Goal: Complete application form

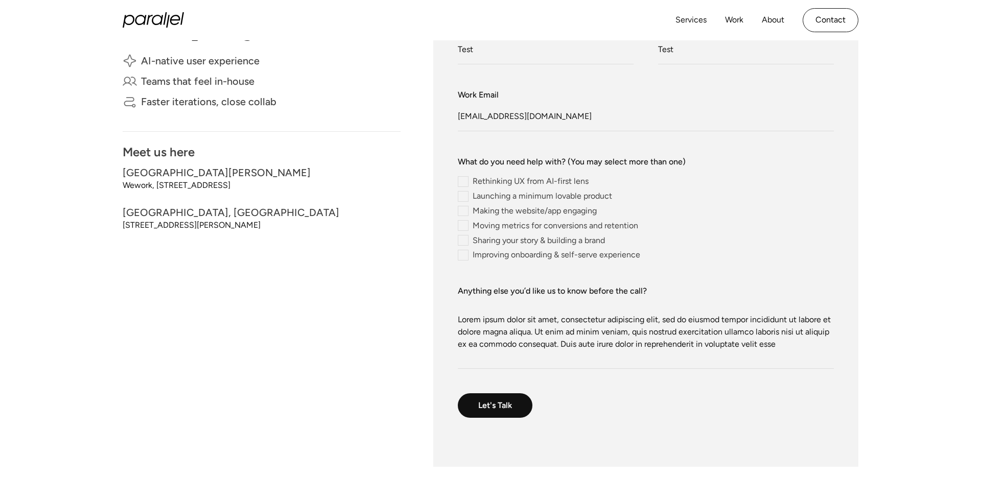
click at [528, 183] on input "Rethinking UX from AI-first lens" at bounding box center [523, 181] width 131 height 11
radio input "true"
click at [528, 183] on input "Rethinking UX from AI-first lens" at bounding box center [523, 181] width 131 height 11
click at [528, 199] on input "Launching a minimum lovable product" at bounding box center [535, 196] width 154 height 11
radio input "true"
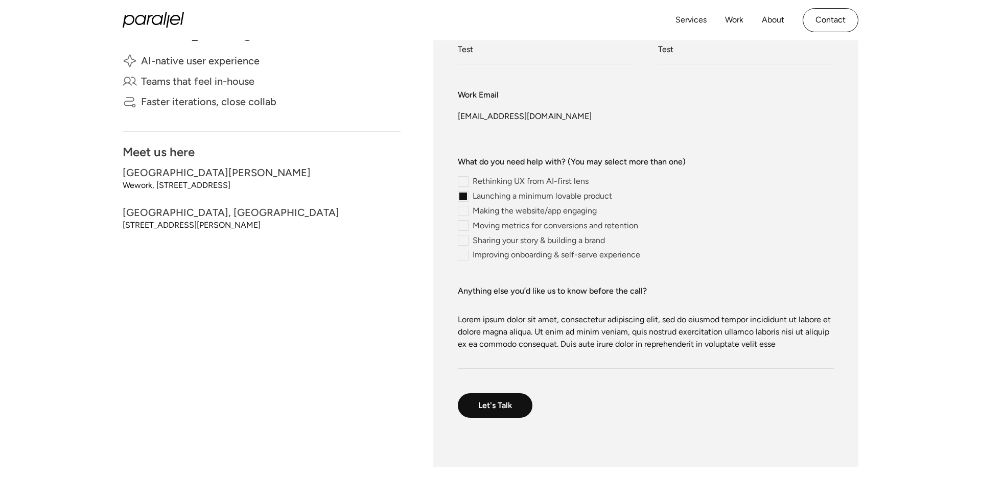
click at [528, 199] on input "Launching a minimum lovable product" at bounding box center [535, 196] width 154 height 11
click at [528, 207] on input "Making the website/app engaging" at bounding box center [527, 211] width 139 height 11
radio input "true"
click at [529, 211] on input "Making the website/app engaging" at bounding box center [527, 211] width 139 height 11
click at [530, 225] on input "Moving metrics for conversions and retention" at bounding box center [548, 225] width 180 height 11
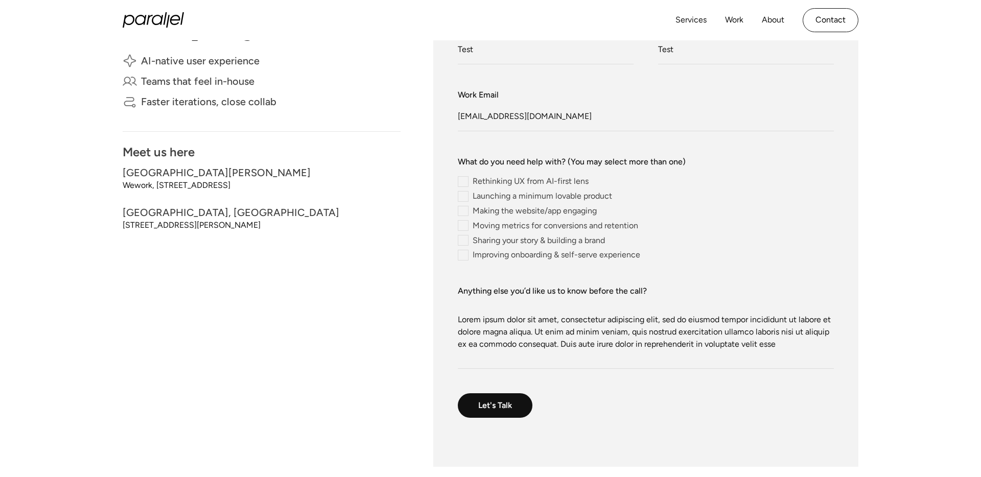
radio input "true"
click at [530, 225] on input "Moving metrics for conversions and retention" at bounding box center [548, 225] width 180 height 11
click at [530, 241] on input "Sharing your story & building a brand" at bounding box center [531, 240] width 147 height 11
radio input "true"
click at [530, 241] on input "Sharing your story & building a brand" at bounding box center [531, 240] width 147 height 11
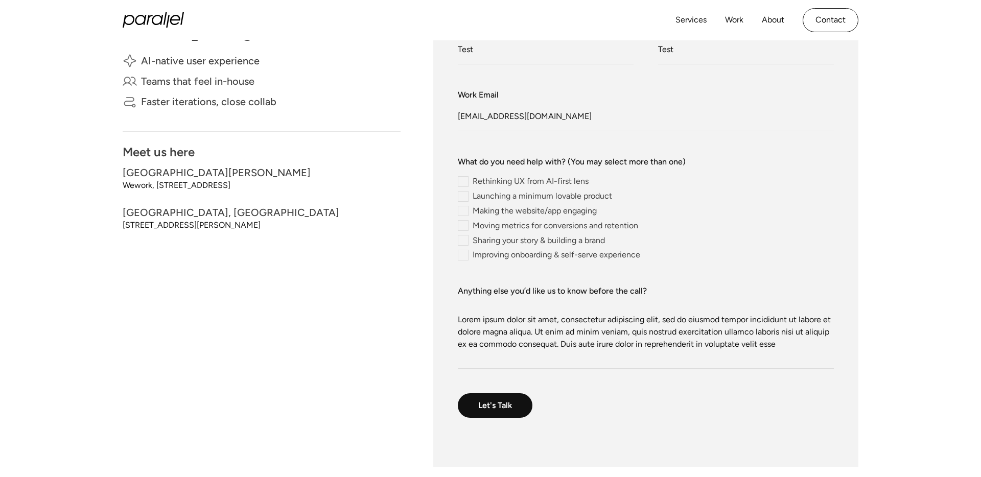
click at [535, 195] on input "Launching a minimum lovable product" at bounding box center [535, 196] width 154 height 11
radio input "true"
click at [535, 195] on input "Launching a minimum lovable product" at bounding box center [535, 196] width 154 height 11
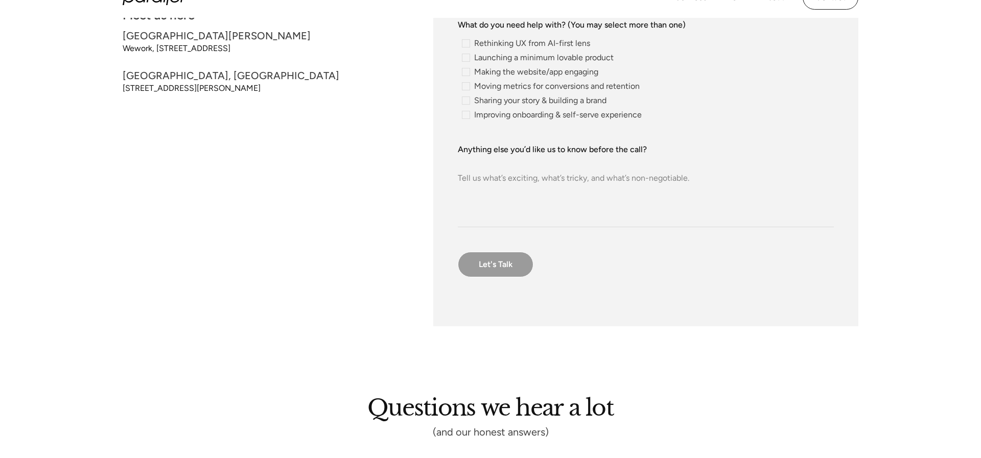
scroll to position [397, 0]
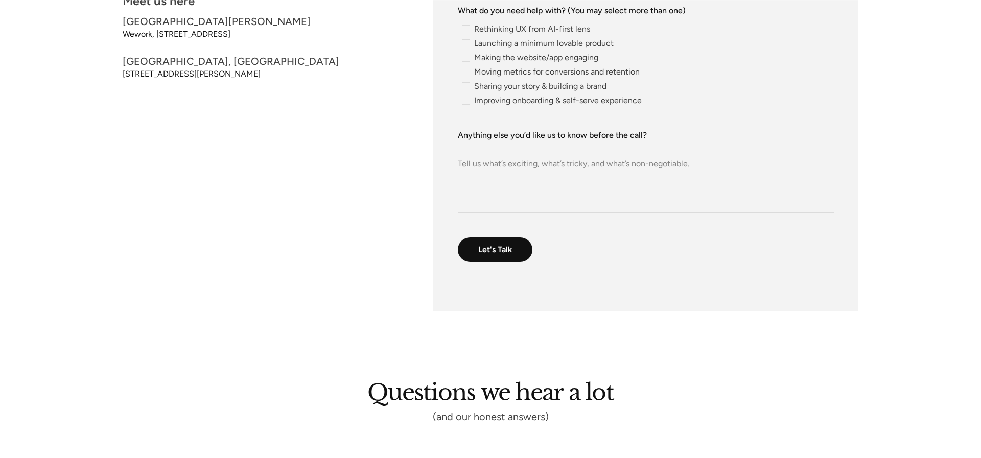
click at [502, 101] on div "contact-form" at bounding box center [552, 101] width 188 height 8
click at [464, 101] on input "Improving onboarding & self-serve experience" at bounding box center [461, 101] width 7 height 7
radio input "true"
click at [496, 88] on div "contact-form" at bounding box center [534, 86] width 153 height 8
click at [464, 88] on input "Sharing your story & building a brand" at bounding box center [461, 86] width 7 height 7
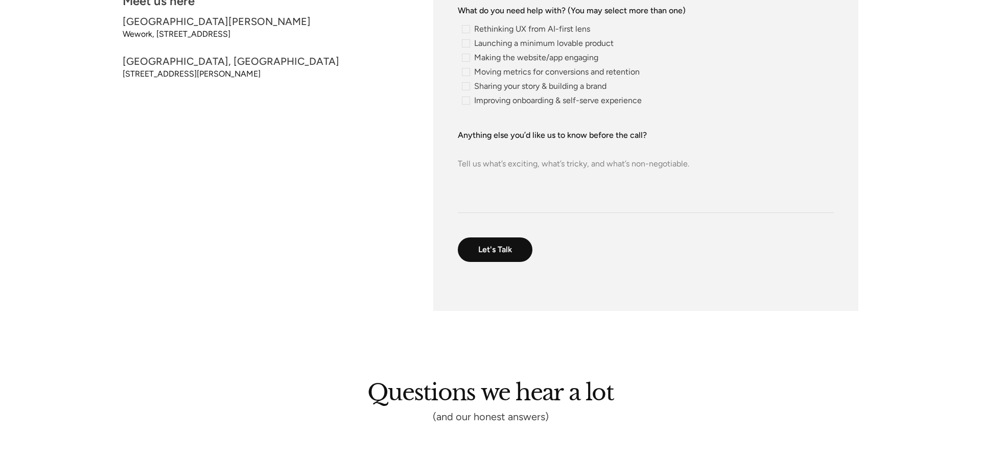
radio input "true"
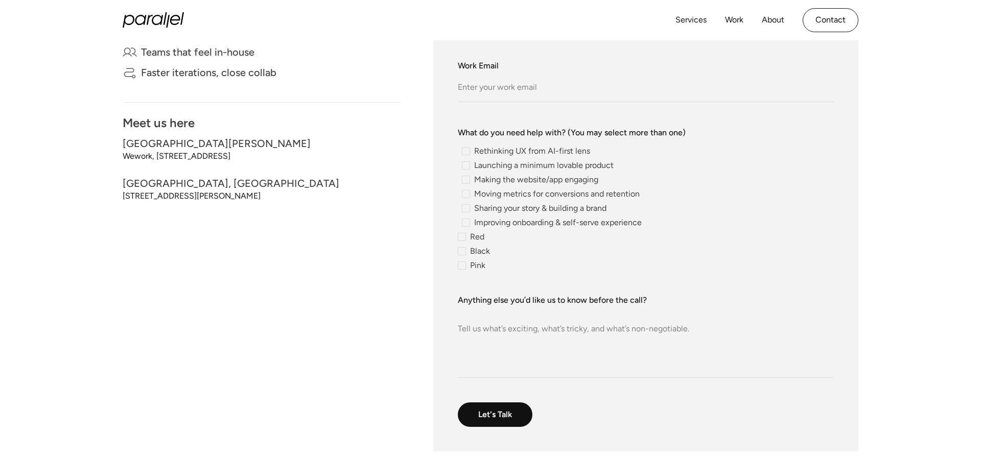
scroll to position [274, 0]
click at [512, 86] on input "Work Email" at bounding box center [646, 89] width 376 height 28
type input "[EMAIL_ADDRESS][DOMAIN_NAME]"
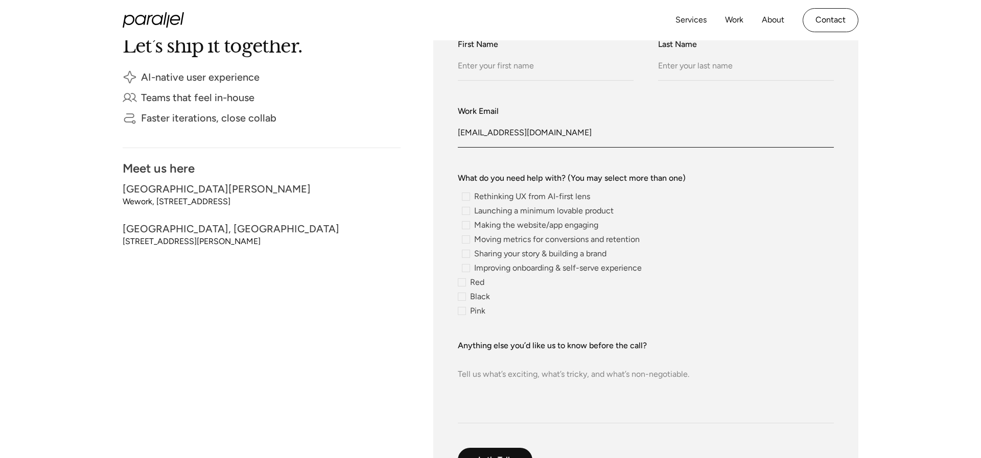
scroll to position [227, 0]
click at [515, 76] on input "First Name" at bounding box center [546, 69] width 176 height 28
type input "Test"
click at [670, 71] on input "Last Name" at bounding box center [746, 69] width 176 height 28
type input "Test"
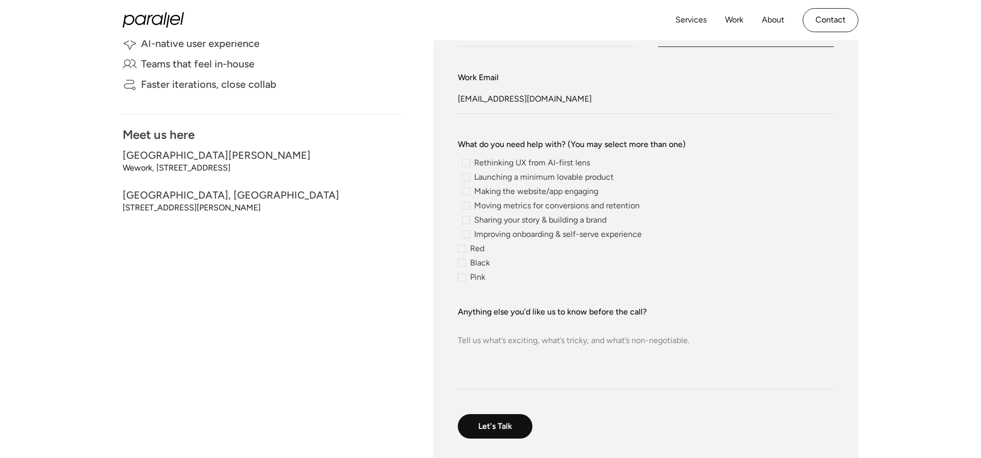
scroll to position [297, 0]
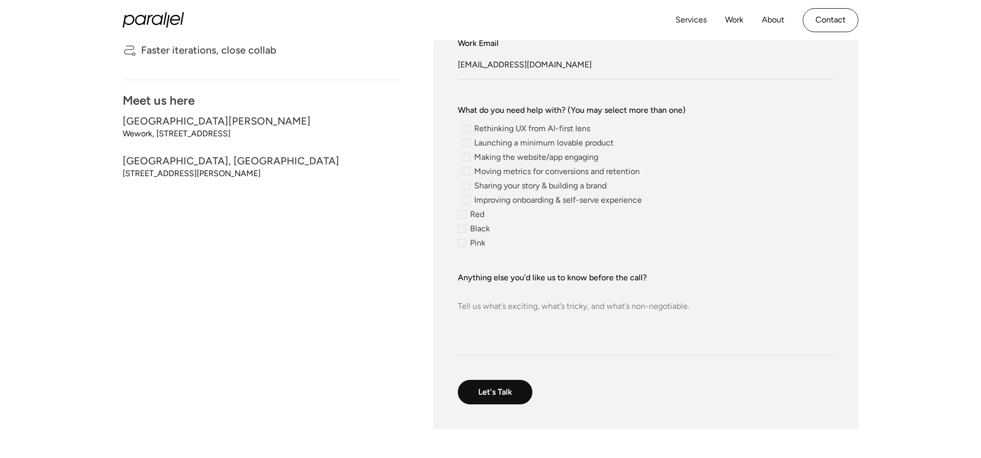
click at [560, 298] on textarea "Anything else you’d like us to know before the call?" at bounding box center [646, 320] width 376 height 72
click at [530, 383] on input "Let's Talk" at bounding box center [496, 393] width 76 height 26
click at [556, 355] on textarea "Anything else you’d like us to know before the call?" at bounding box center [646, 320] width 376 height 72
paste textarea "Lorem ipsum dolor sit amet, consectetur adipiscing elit, sed do eiusmod tempor …"
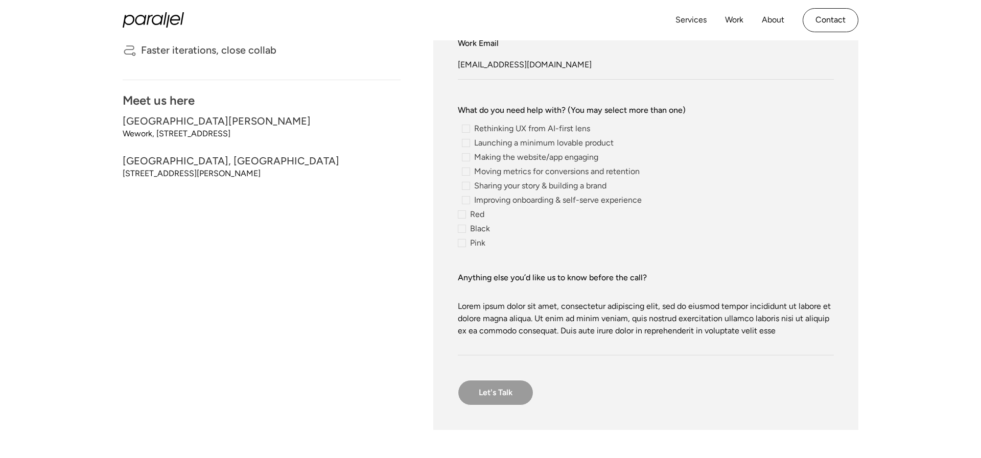
type textarea "Lorem ipsum dolor sit amet, consectetur adipiscing elit, sed do eiusmod tempor …"
click at [516, 393] on input "Let's Talk" at bounding box center [496, 393] width 76 height 26
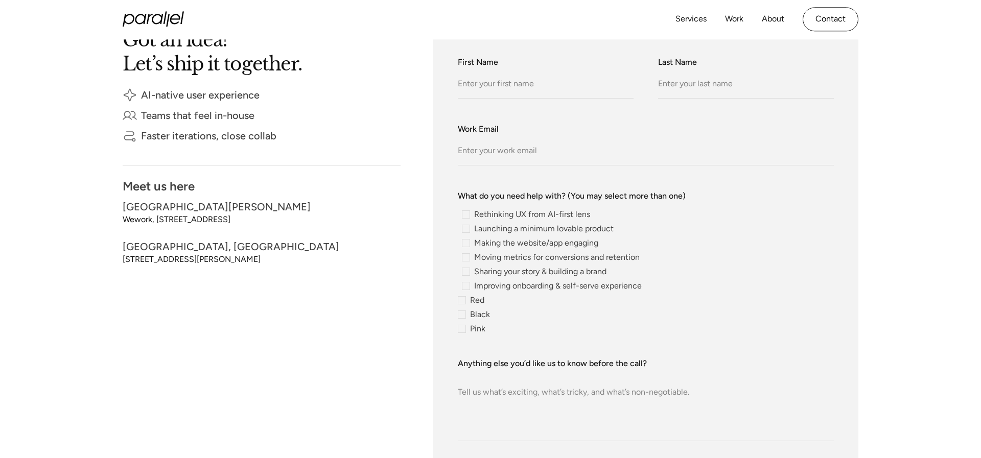
scroll to position [203, 0]
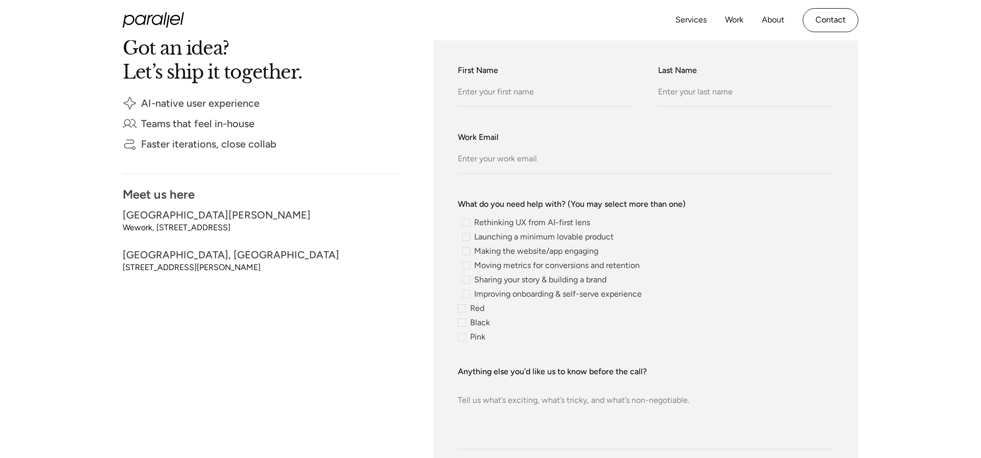
click at [490, 279] on div "contact-form" at bounding box center [534, 280] width 153 height 8
click at [464, 279] on input "Sharing your story & building a brand" at bounding box center [461, 280] width 7 height 7
radio input "true"
click at [475, 310] on input "Red" at bounding box center [471, 308] width 27 height 8
radio input "true"
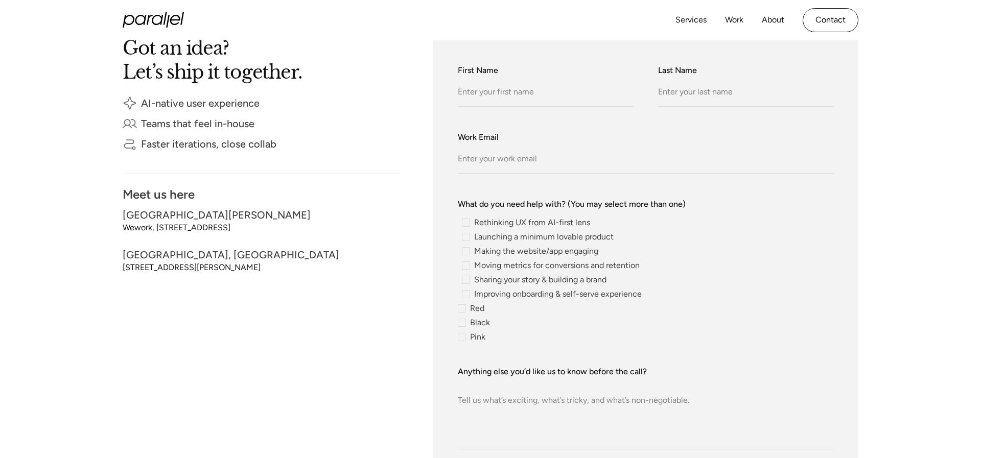
click at [465, 311] on input "Red" at bounding box center [471, 308] width 27 height 8
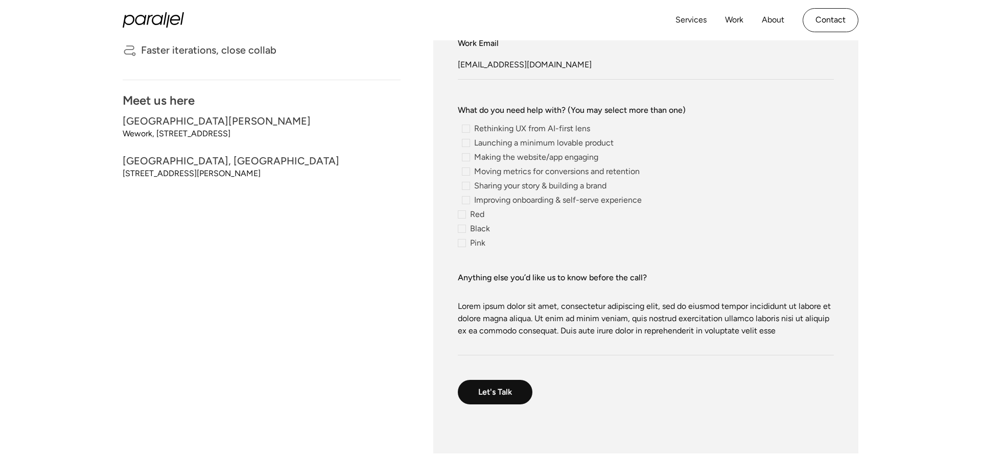
click at [269, 67] on ul "AI-native user experience Teams that feel in-house Faster iterations, close col…" at bounding box center [262, 41] width 278 height 78
click at [555, 169] on span "Moving metrics for conversions and retention" at bounding box center [557, 172] width 166 height 6
click at [464, 169] on input "Moving metrics for conversions and retention" at bounding box center [461, 172] width 7 height 7
radio input "true"
click at [528, 154] on span "Making the website/app engaging" at bounding box center [536, 157] width 124 height 6
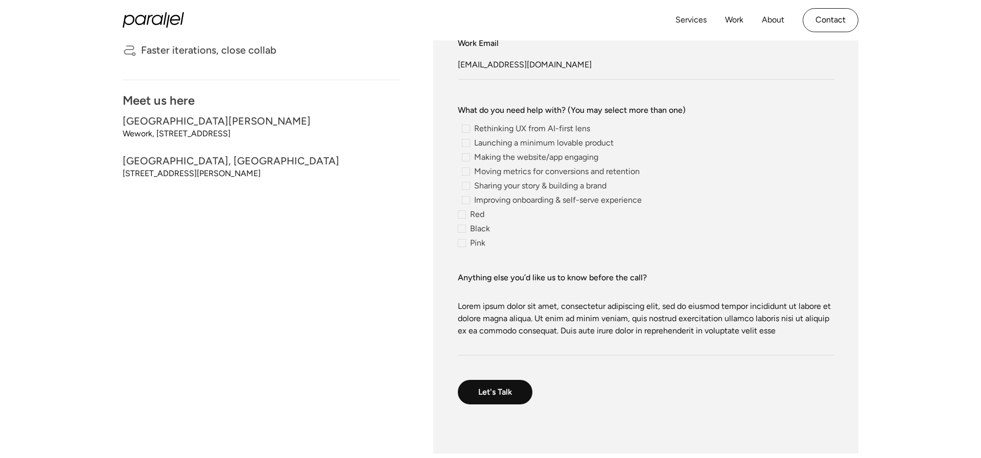
click at [464, 154] on input "Making the website/app engaging" at bounding box center [461, 157] width 7 height 7
radio input "true"
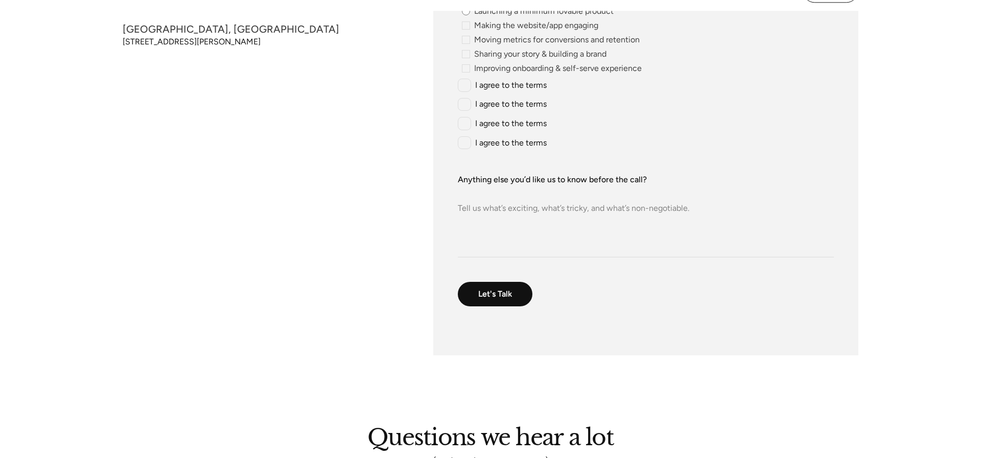
scroll to position [429, 0]
click at [481, 147] on input "I agree to the terms" at bounding box center [502, 142] width 89 height 13
click at [466, 137] on input "I agree to the terms" at bounding box center [502, 142] width 89 height 13
checkbox input "false"
click at [465, 121] on input "I agree to the terms" at bounding box center [502, 123] width 89 height 13
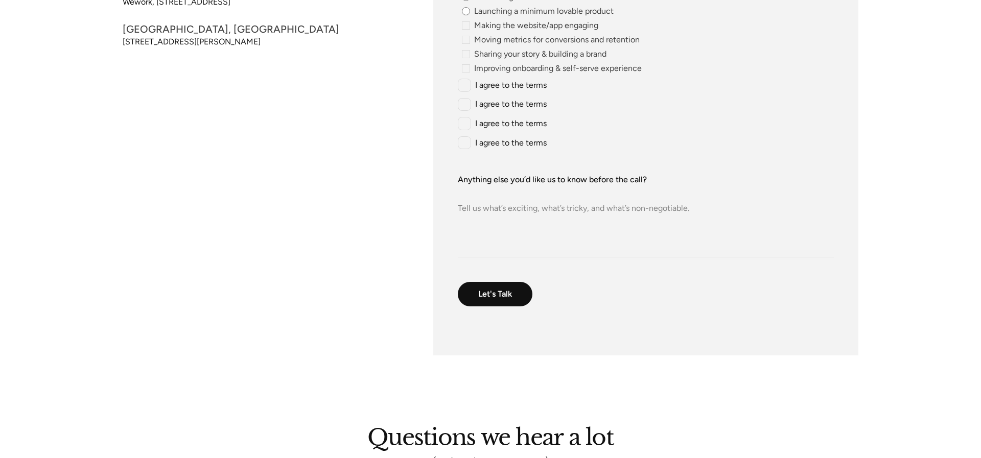
checkbox input "true"
click at [463, 110] on input "I agree to the terms" at bounding box center [502, 104] width 89 height 13
click at [501, 105] on input "I agree to the terms" at bounding box center [502, 104] width 89 height 13
checkbox input "false"
click at [493, 87] on input "I agree to the terms" at bounding box center [502, 85] width 89 height 13
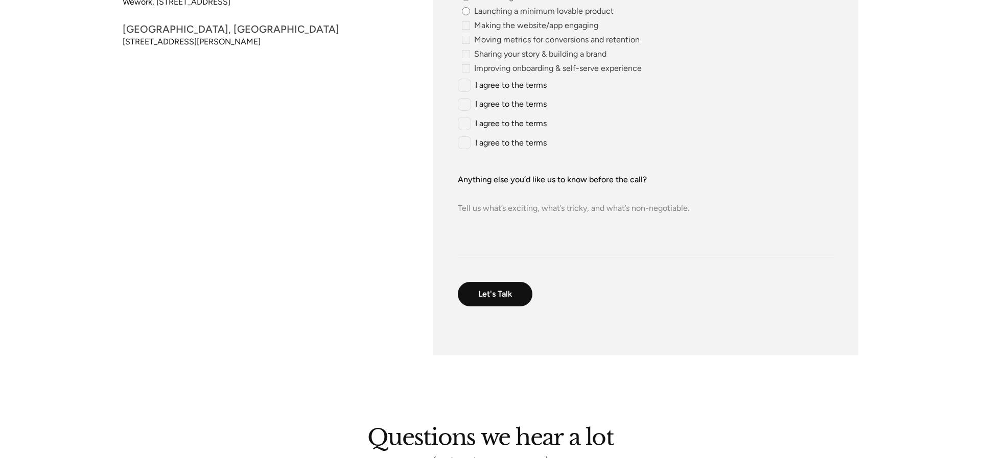
checkbox input "true"
click at [491, 107] on input "I agree to the terms" at bounding box center [502, 104] width 89 height 13
checkbox input "true"
click at [491, 93] on div "Rethinking UX from AI-first lens Launching a minimum lovable product Making the…" at bounding box center [646, 71] width 376 height 156
click at [491, 83] on input "I agree to the terms" at bounding box center [502, 85] width 89 height 13
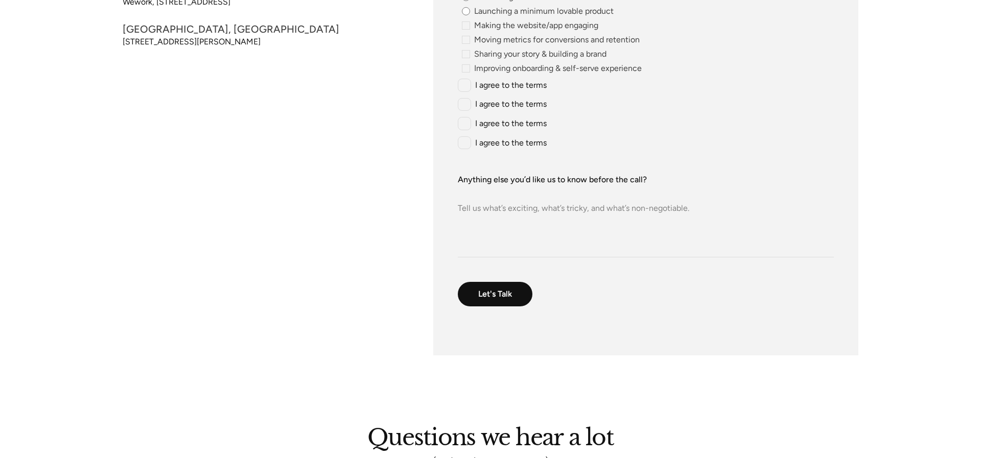
checkbox input "false"
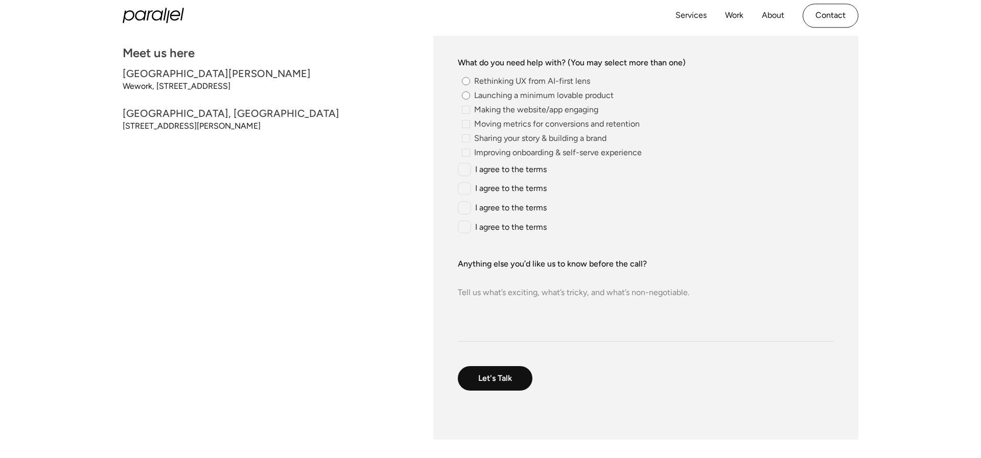
scroll to position [340, 0]
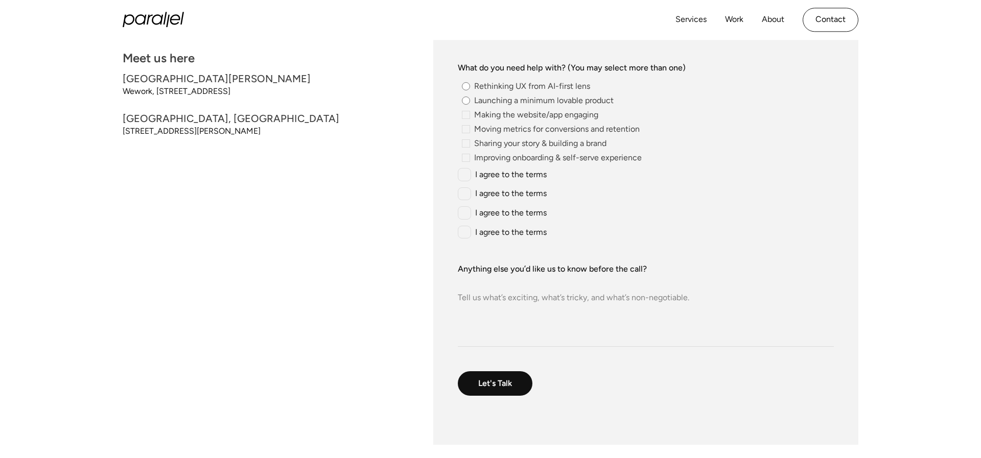
click at [491, 88] on span "Rethinking UX from AI-first lens" at bounding box center [532, 86] width 116 height 6
click at [470, 88] on input "Rethinking UX from AI-first lens" at bounding box center [466, 86] width 8 height 8
radio input "true"
click at [492, 112] on span "Making the website/app engaging" at bounding box center [536, 115] width 124 height 6
click at [464, 112] on input "Making the website/app engaging" at bounding box center [461, 115] width 7 height 7
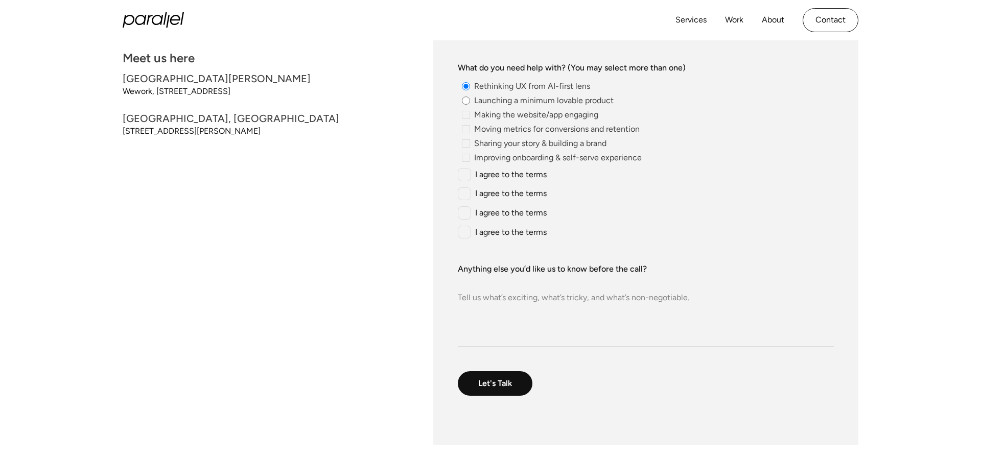
radio input "true"
click at [493, 102] on span "Launching a minimum lovable product" at bounding box center [543, 101] width 139 height 6
click at [470, 102] on input "Launching a minimum lovable product" at bounding box center [466, 101] width 8 height 8
radio input "true"
click at [492, 83] on span "Rethinking UX from AI-first lens" at bounding box center [532, 86] width 116 height 6
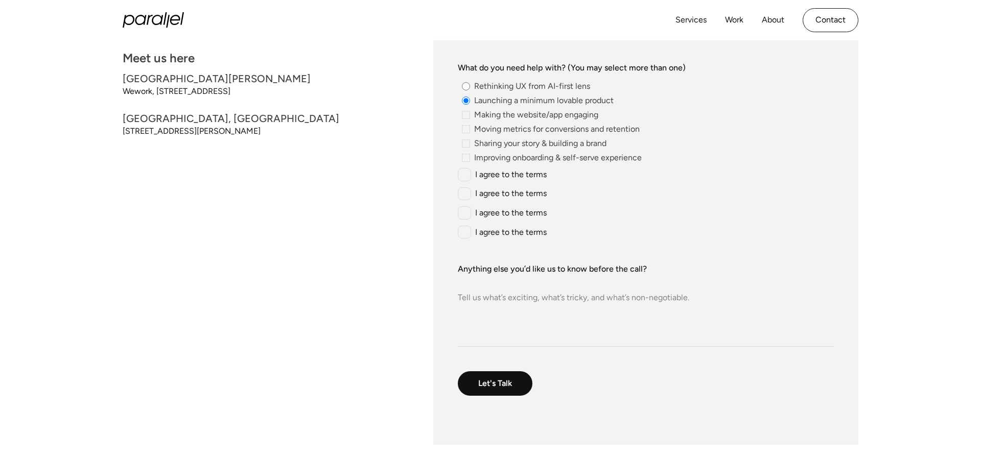
click at [470, 82] on input "Rethinking UX from AI-first lens" at bounding box center [466, 86] width 8 height 8
radio input "true"
click at [494, 179] on input "I agree to the terms" at bounding box center [502, 174] width 89 height 13
checkbox input "true"
click at [494, 195] on input "I agree to the terms" at bounding box center [502, 193] width 89 height 13
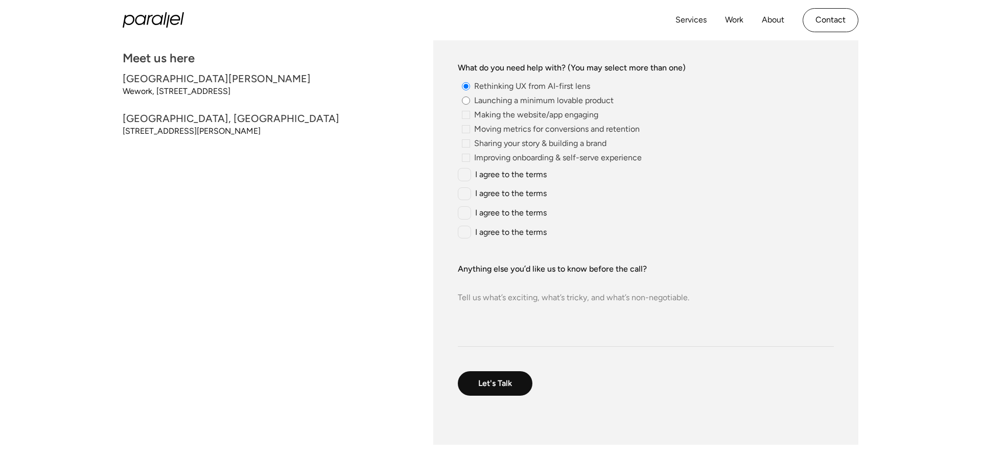
checkbox input "false"
click at [520, 136] on div "Rethinking UX from AI-first lens Launching a minimum lovable product Making the…" at bounding box center [646, 160] width 376 height 156
click at [520, 131] on span "Moving metrics for conversions and retention" at bounding box center [557, 129] width 166 height 6
click at [464, 131] on input "Moving metrics for conversions and retention" at bounding box center [461, 129] width 7 height 7
radio input "true"
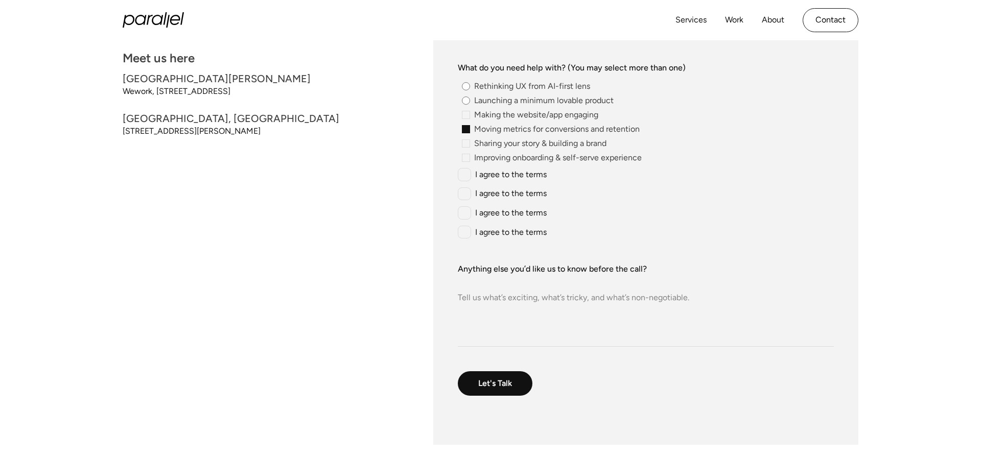
click at [520, 107] on div "Rethinking UX from AI-first lens Launching a minimum lovable product Making the…" at bounding box center [646, 160] width 376 height 156
click at [520, 112] on span "Making the website/app engaging" at bounding box center [536, 115] width 124 height 6
click at [464, 112] on input "Making the website/app engaging" at bounding box center [461, 115] width 7 height 7
radio input "true"
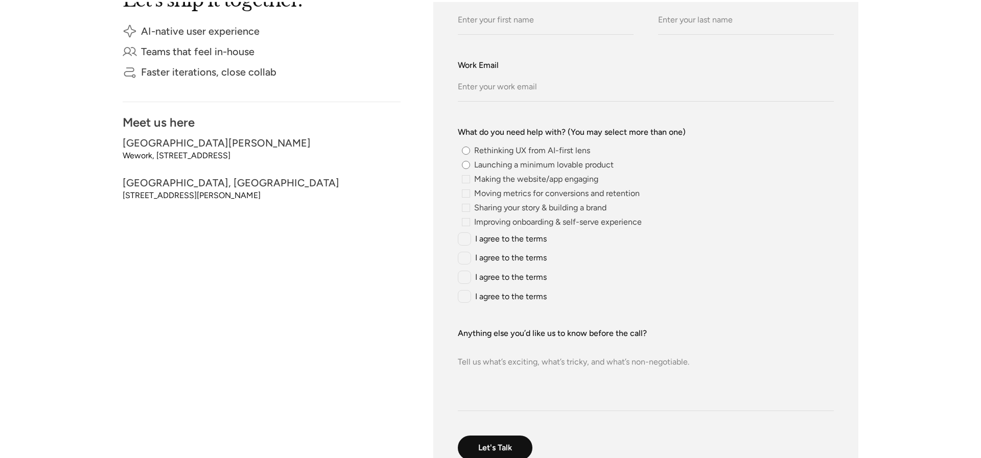
scroll to position [278, 0]
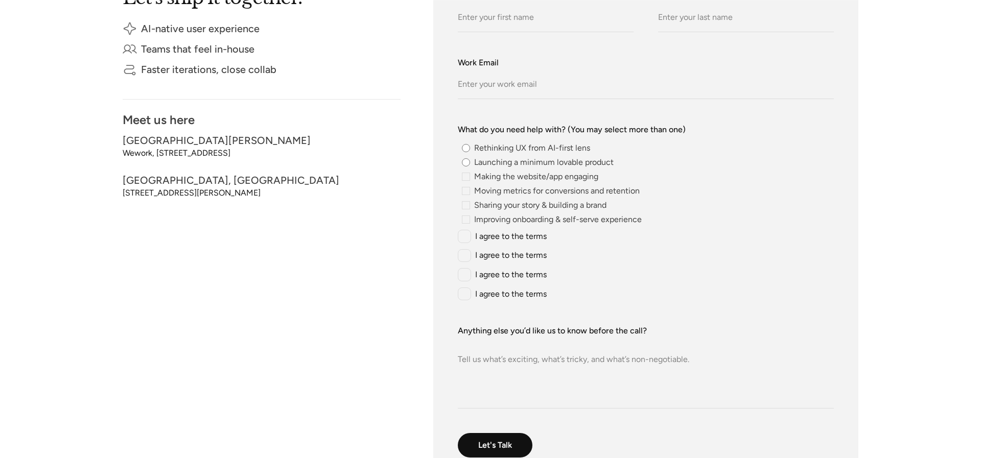
click at [511, 239] on input "I agree to the terms" at bounding box center [502, 236] width 89 height 13
checkbox input "true"
click at [466, 161] on input "Launching a minimum lovable product" at bounding box center [466, 162] width 8 height 8
radio input "true"
click at [493, 180] on span "Making the website/app engaging" at bounding box center [536, 177] width 124 height 6
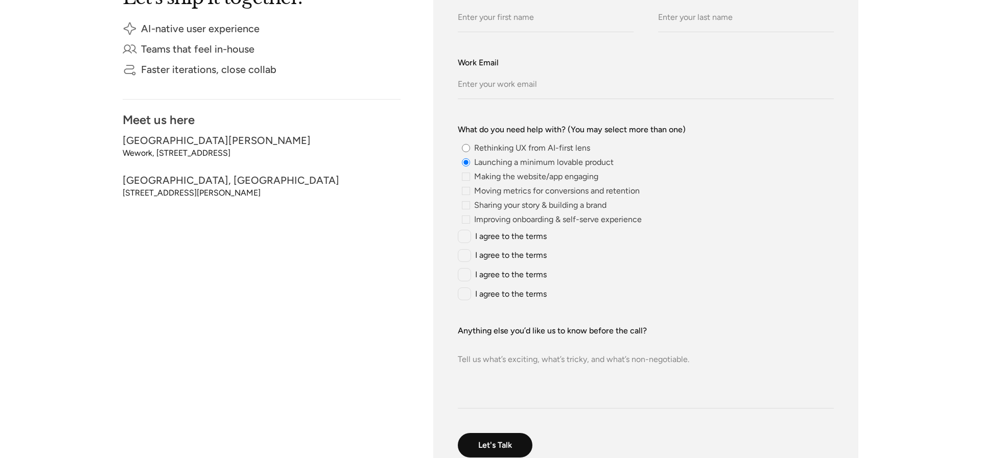
click at [464, 180] on input "Making the website/app engaging" at bounding box center [461, 177] width 7 height 7
radio input "true"
click at [487, 190] on span "Moving metrics for conversions and retention" at bounding box center [557, 191] width 166 height 6
click at [464, 190] on input "Moving metrics for conversions and retention" at bounding box center [461, 191] width 7 height 7
radio input "true"
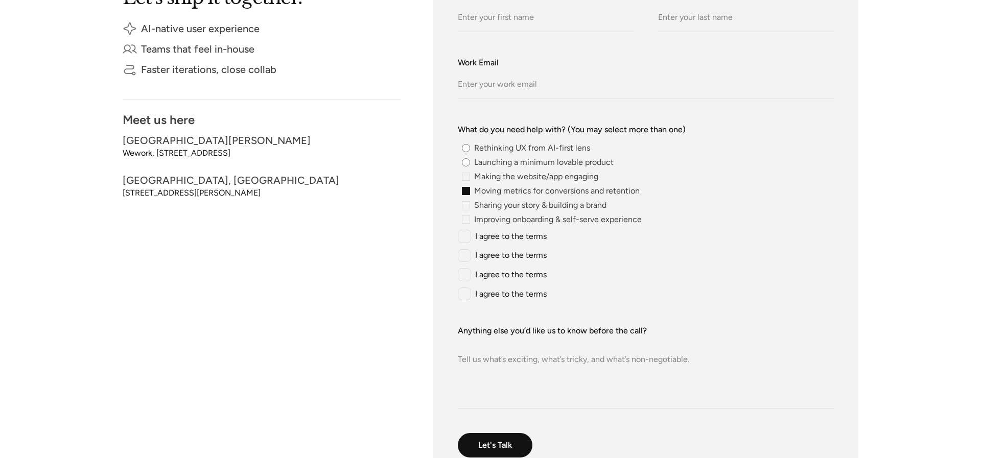
click at [490, 174] on span "Making the website/app engaging" at bounding box center [536, 177] width 124 height 6
click at [464, 174] on input "Making the website/app engaging" at bounding box center [461, 177] width 7 height 7
radio input "true"
click at [490, 166] on span "Launching a minimum lovable product" at bounding box center [543, 162] width 139 height 6
click at [470, 167] on input "Launching a minimum lovable product" at bounding box center [466, 162] width 8 height 8
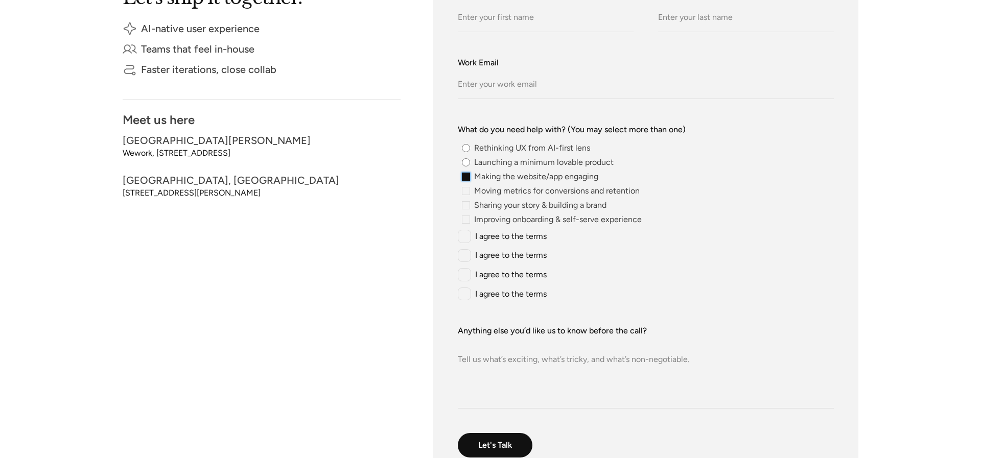
radio input "true"
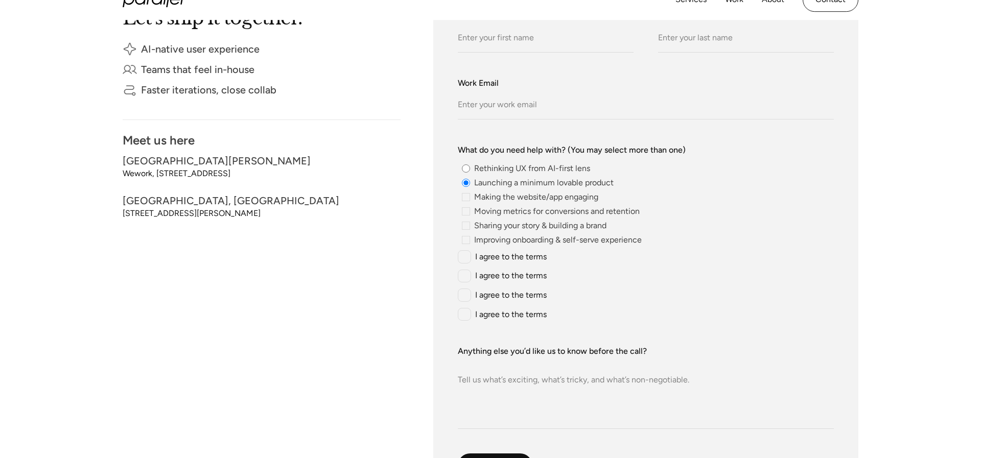
scroll to position [256, 0]
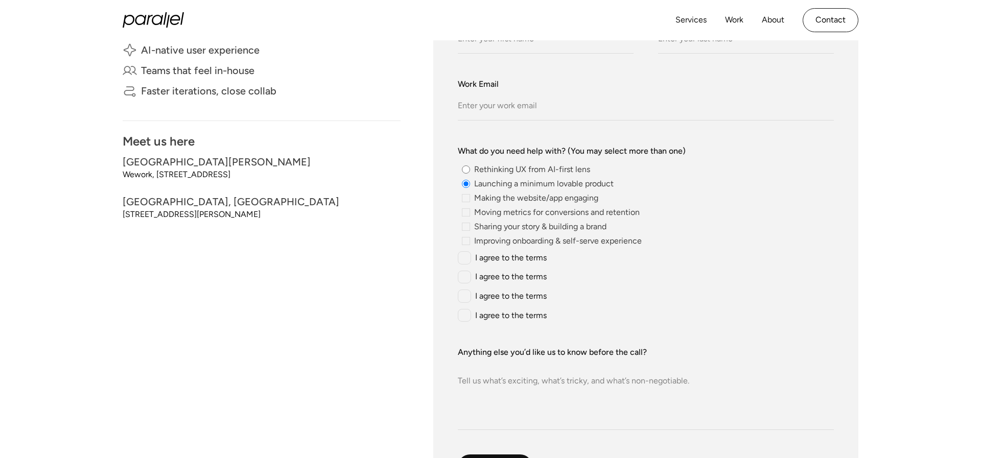
click at [481, 201] on span "Making the website/app engaging" at bounding box center [536, 198] width 124 height 6
click at [464, 202] on input "Making the website/app engaging" at bounding box center [461, 198] width 7 height 7
radio input "true"
click at [492, 256] on input "I agree to the terms" at bounding box center [502, 257] width 89 height 13
checkbox input "false"
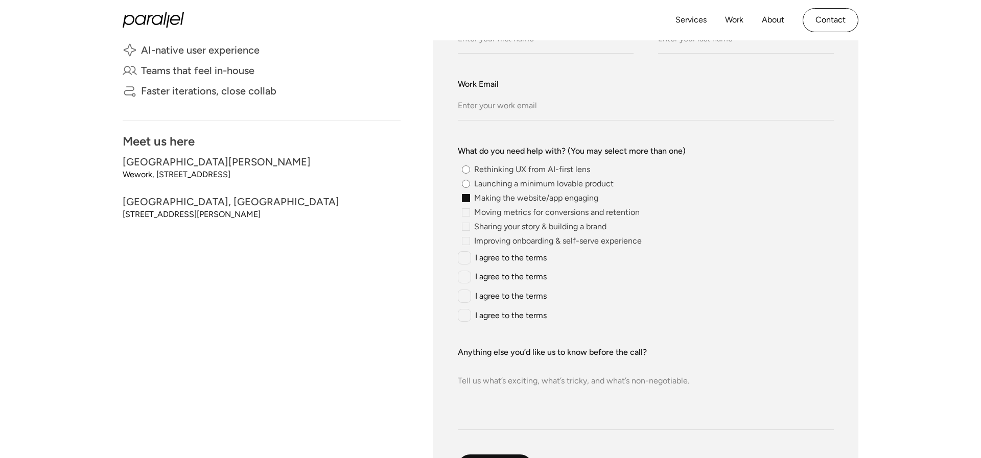
click at [486, 269] on div "Rethinking UX from AI-first lens Launching a minimum lovable product Making the…" at bounding box center [646, 244] width 376 height 156
click at [486, 283] on input "I agree to the terms" at bounding box center [502, 277] width 89 height 13
checkbox input "true"
click at [487, 302] on input "I agree to the terms" at bounding box center [502, 296] width 89 height 13
checkbox input "true"
